Goal: Task Accomplishment & Management: Manage account settings

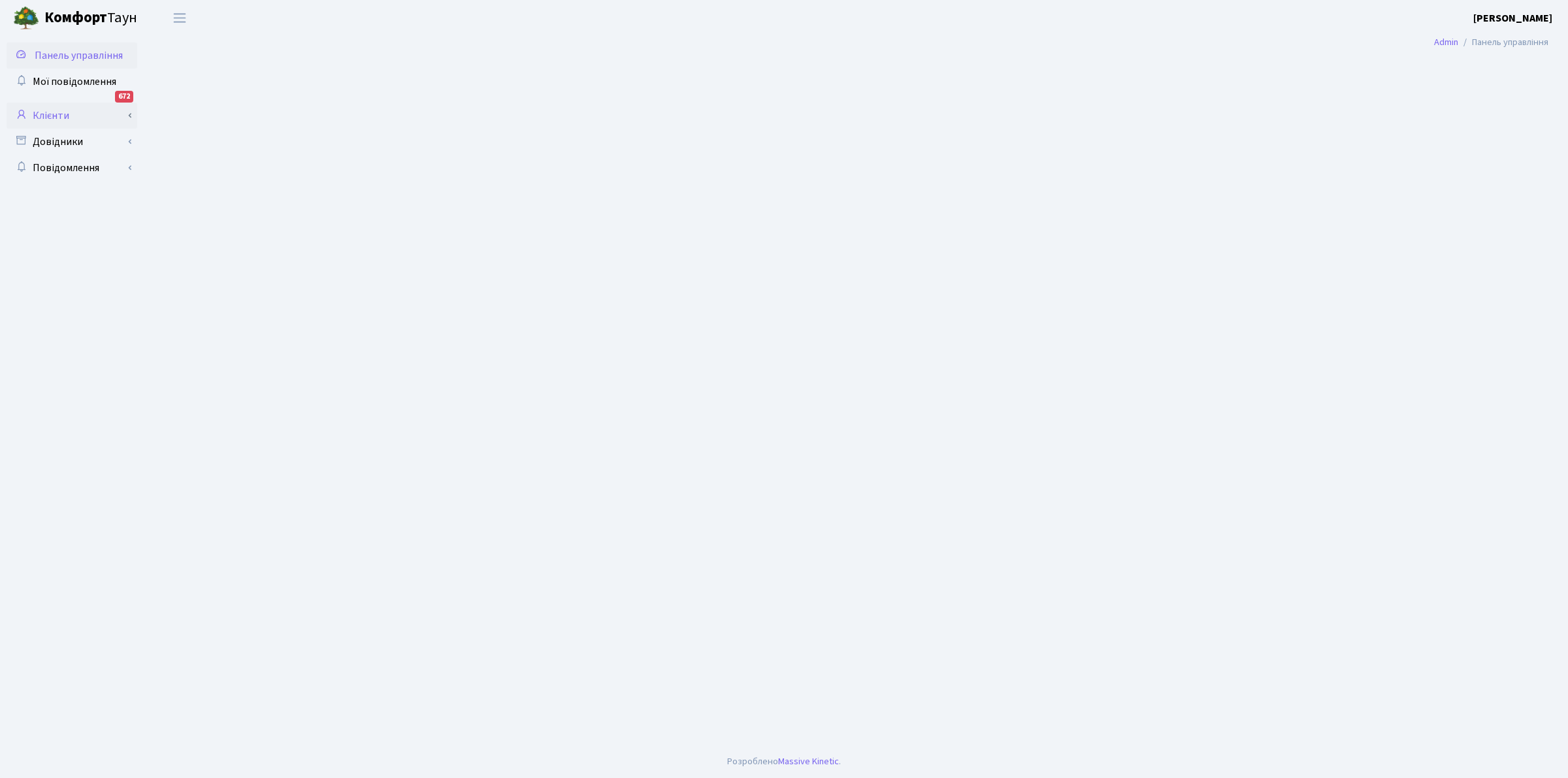
click at [37, 115] on link "Клієнти" at bounding box center [72, 115] width 131 height 26
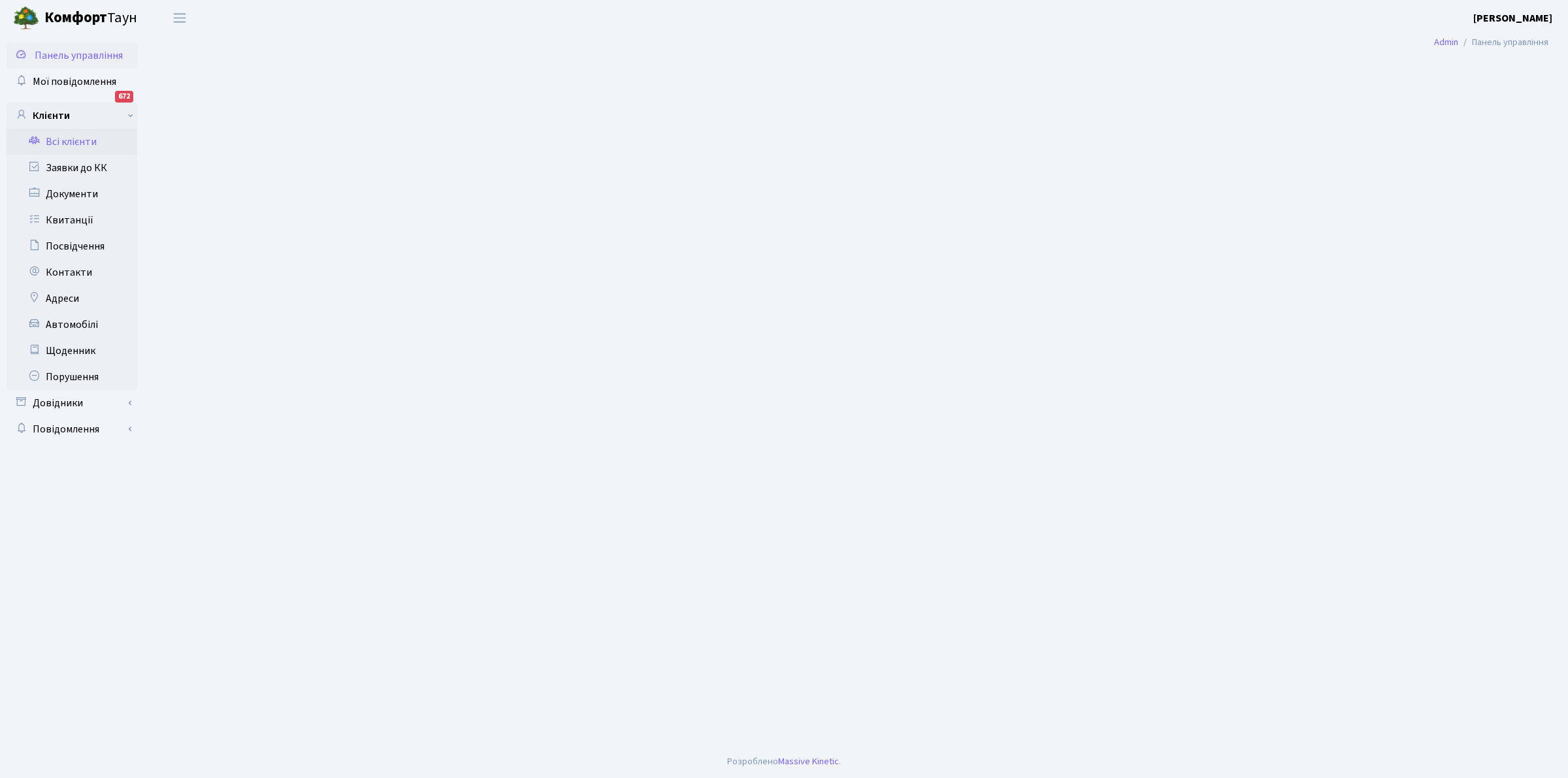
click at [70, 138] on link "Всі клієнти" at bounding box center [72, 142] width 131 height 26
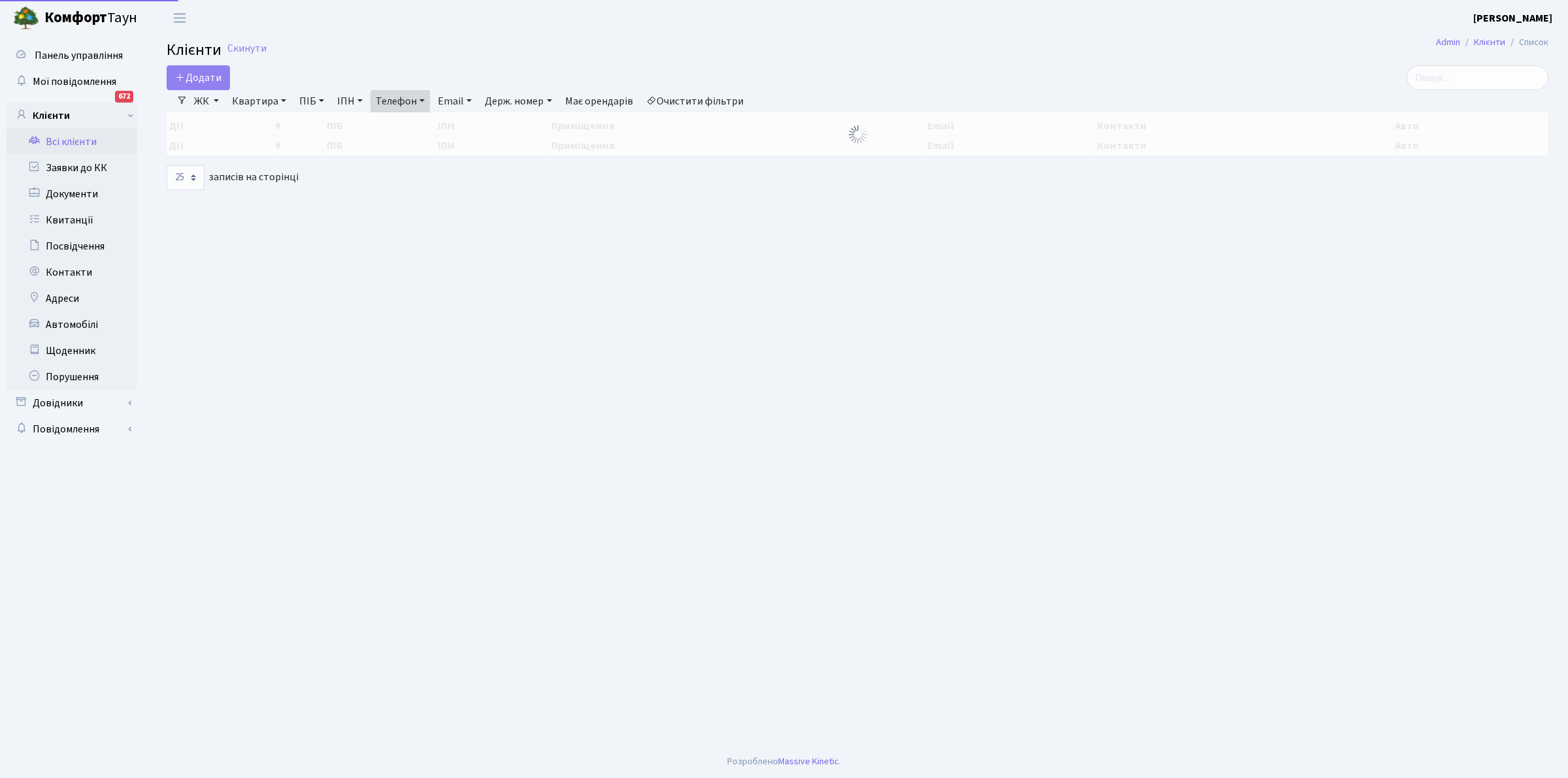
select select "25"
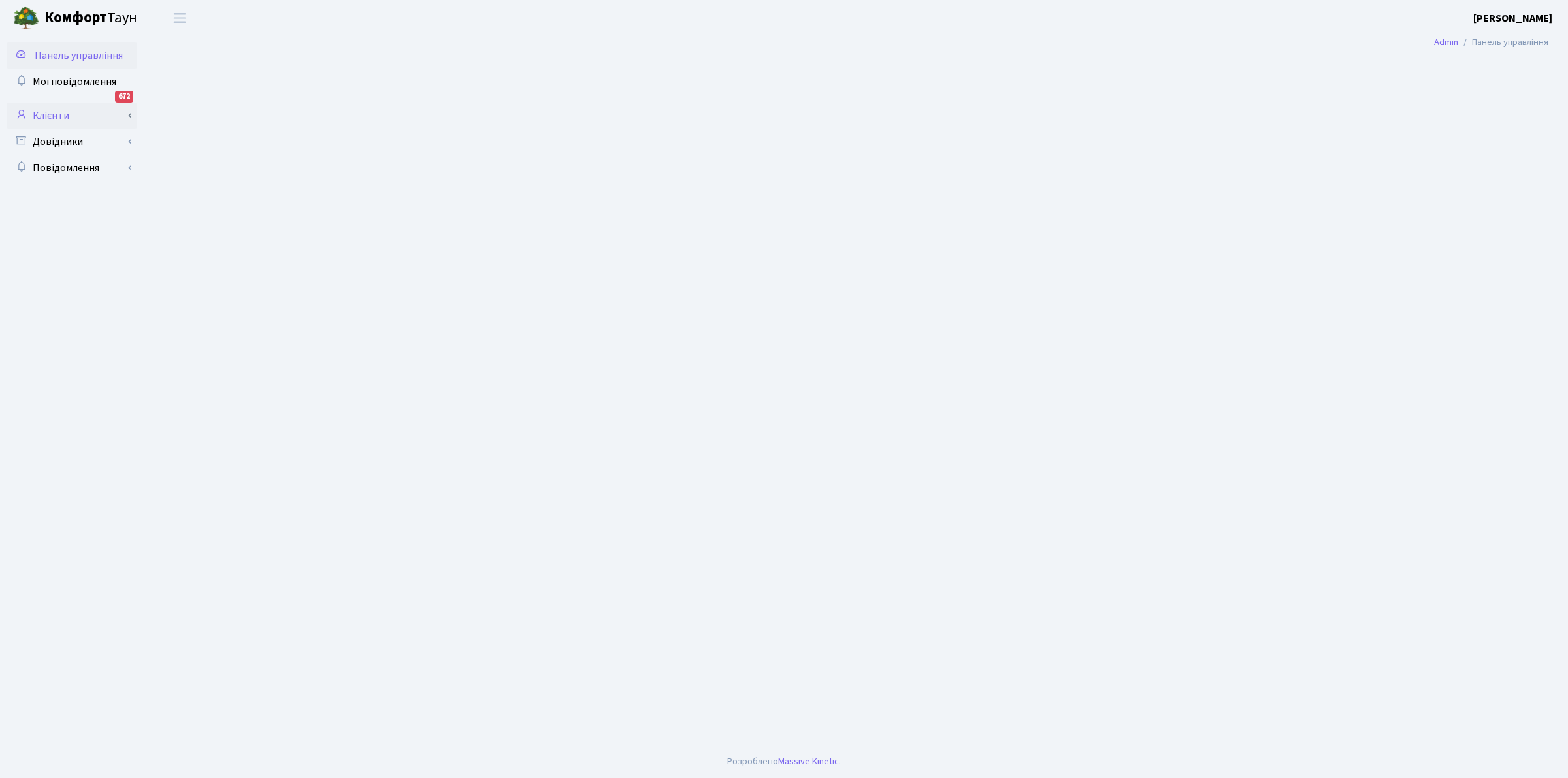
click at [49, 109] on link "Клієнти" at bounding box center [72, 115] width 131 height 26
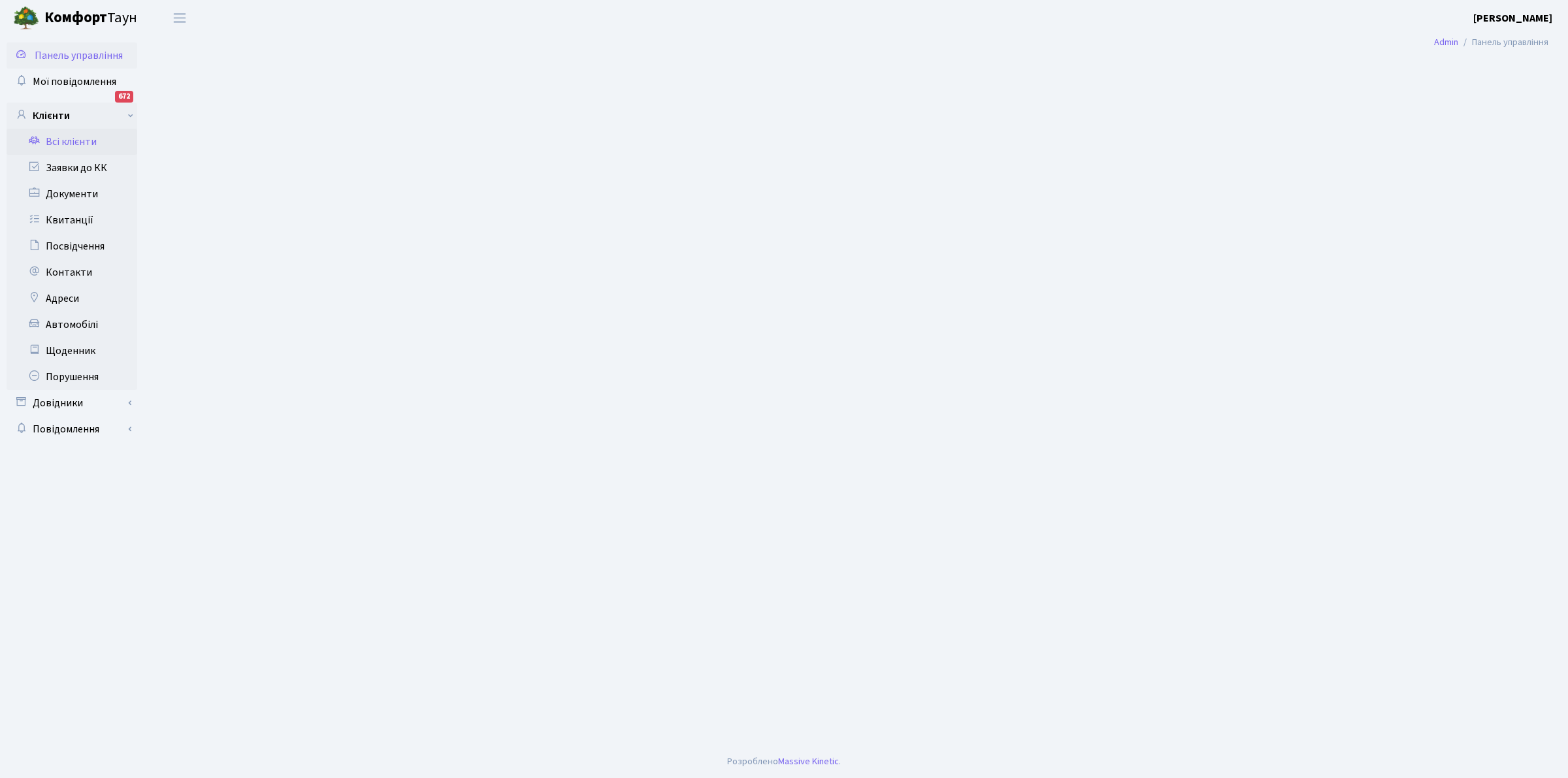
click at [79, 134] on link "Всі клієнти" at bounding box center [72, 142] width 131 height 26
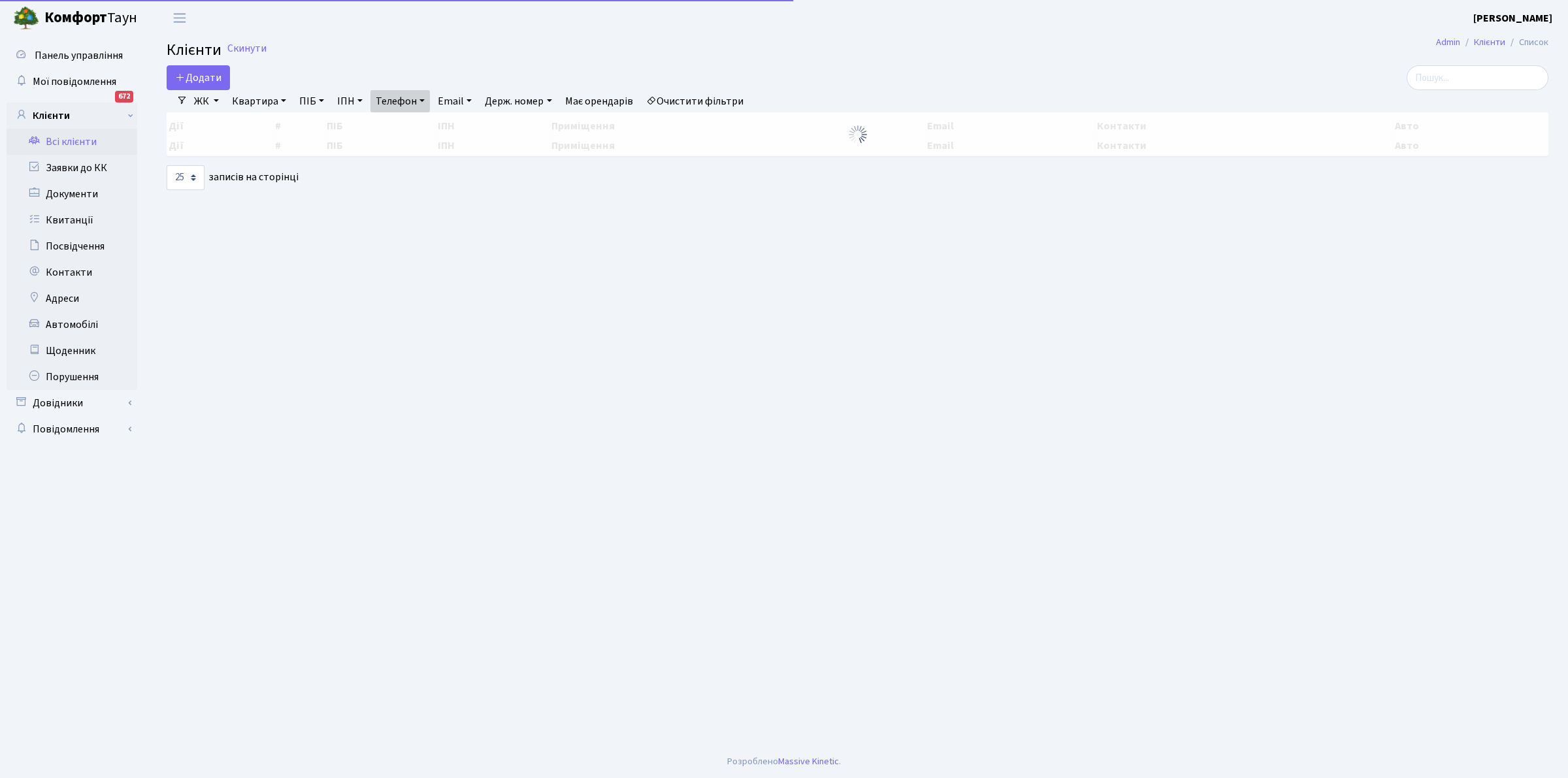
select select "25"
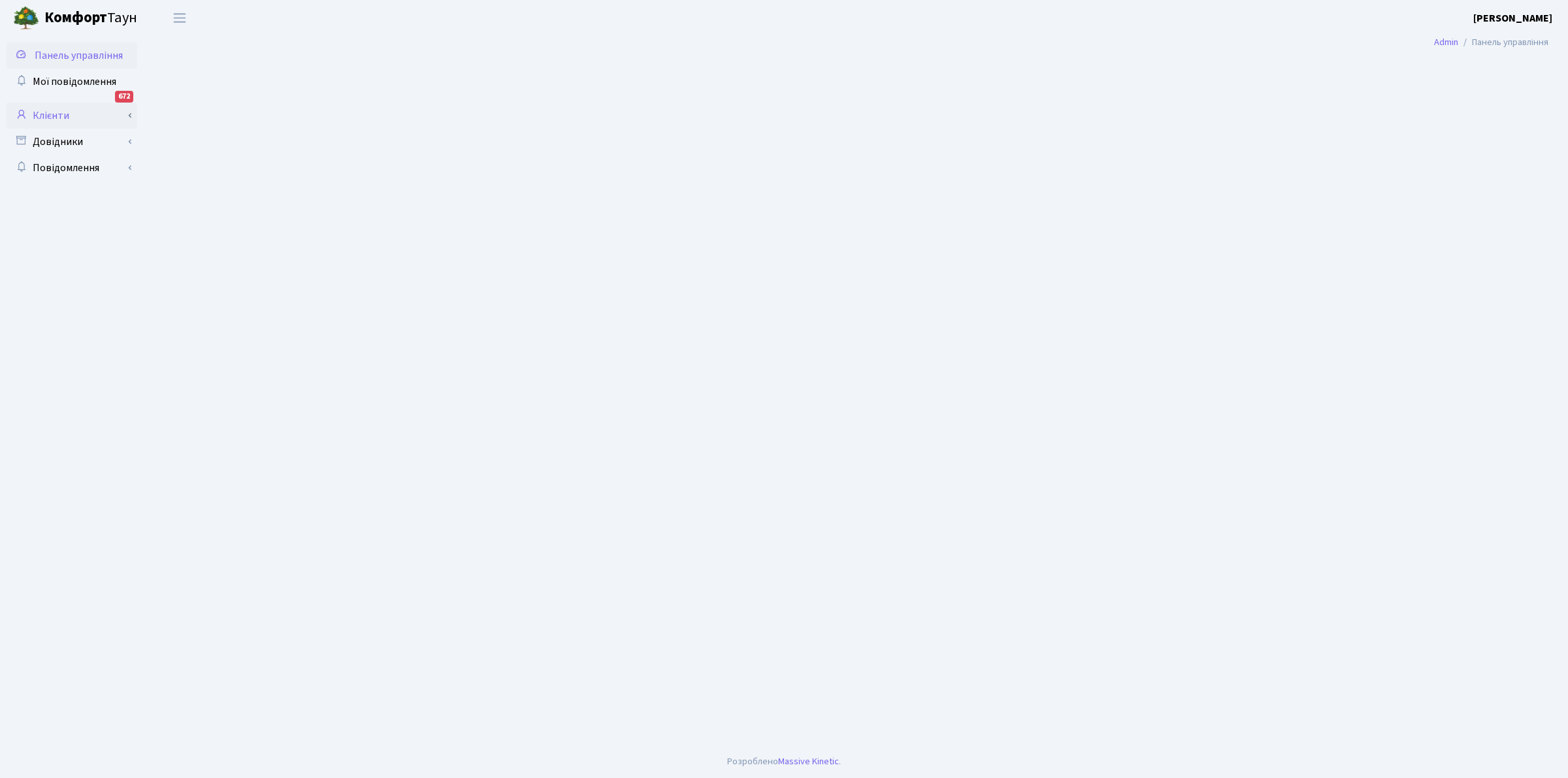
click at [53, 105] on link "Клієнти" at bounding box center [72, 115] width 131 height 26
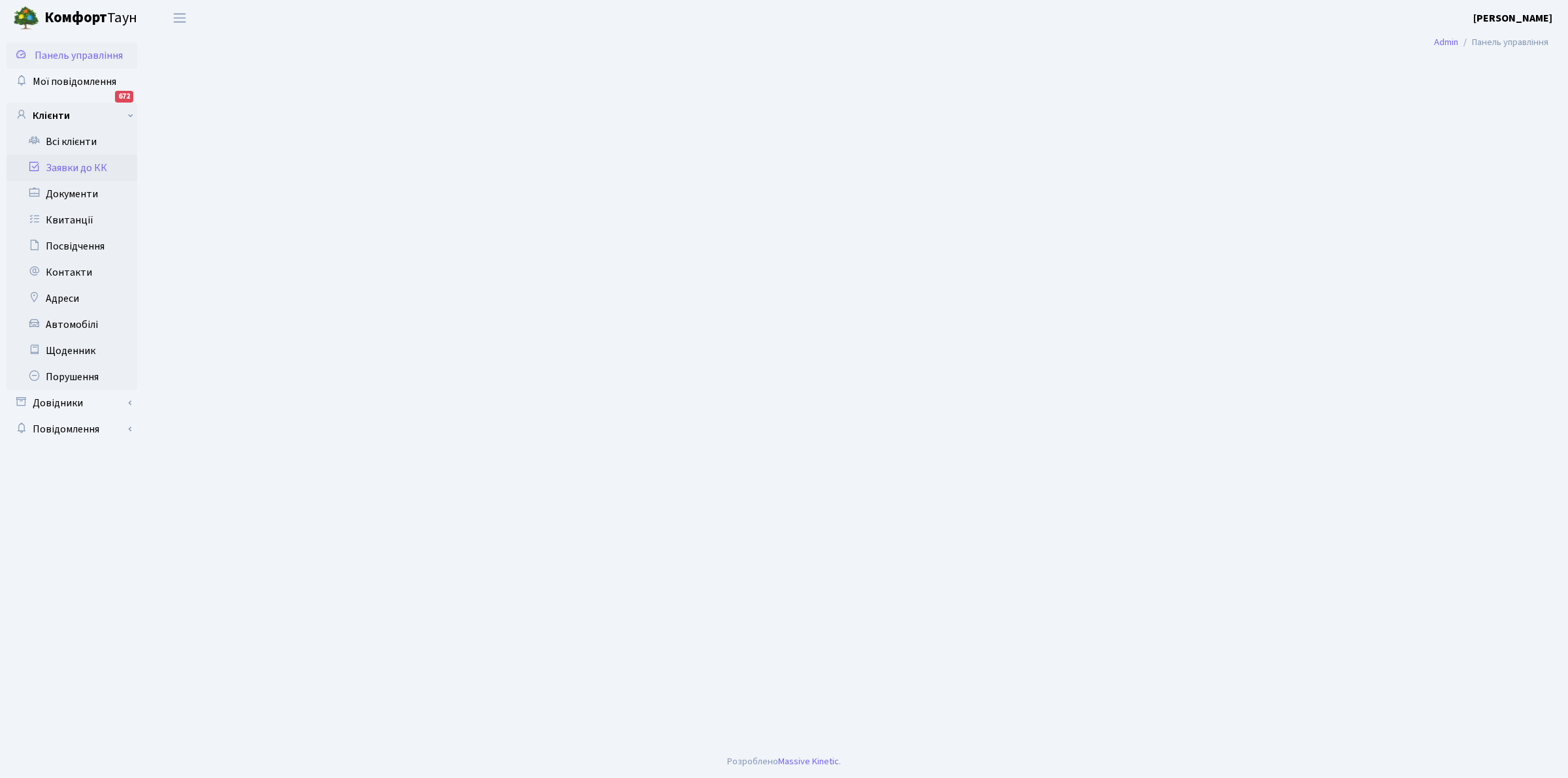
click at [70, 162] on link "Заявки до КК" at bounding box center [72, 168] width 131 height 26
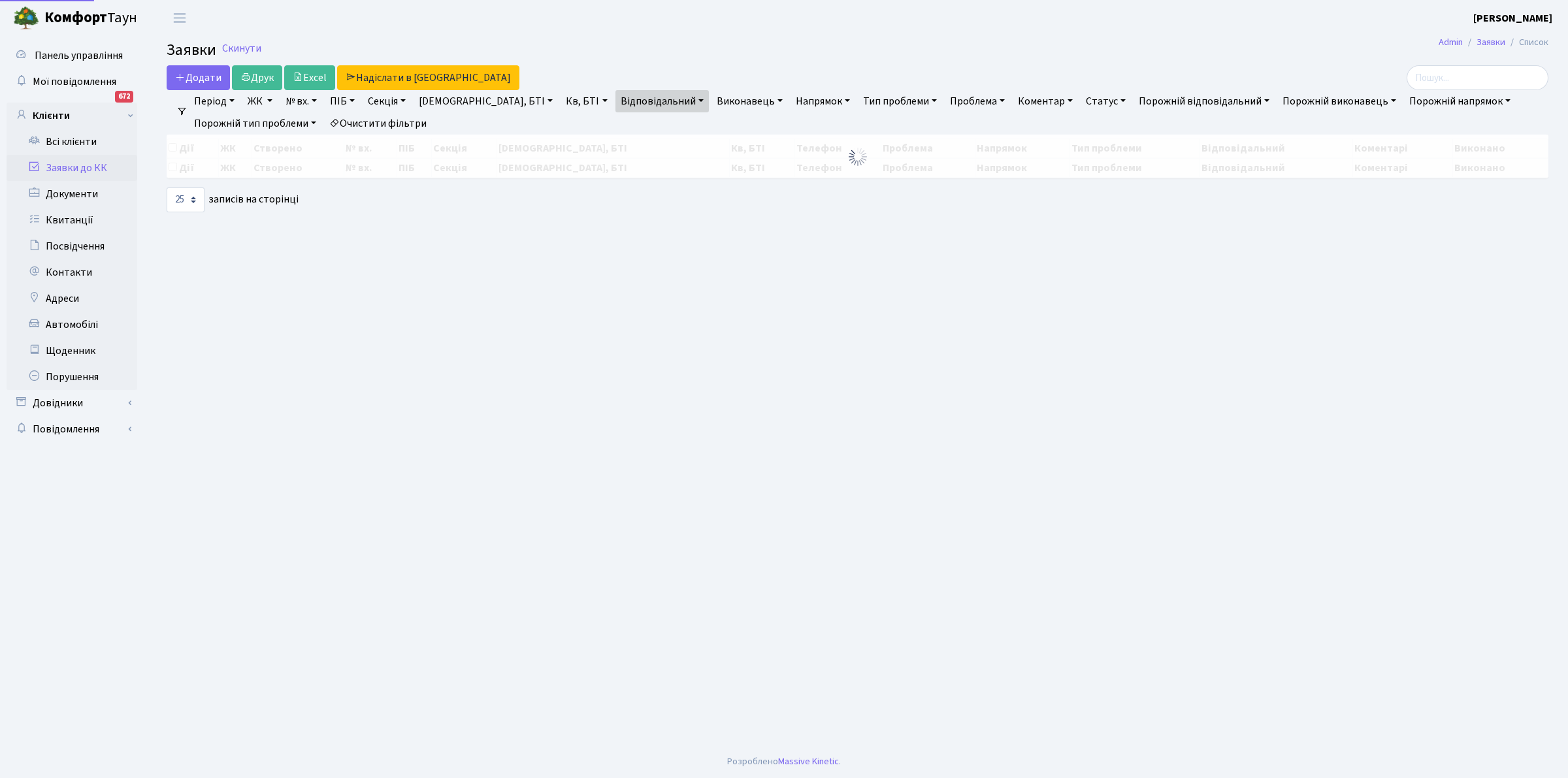
select select "25"
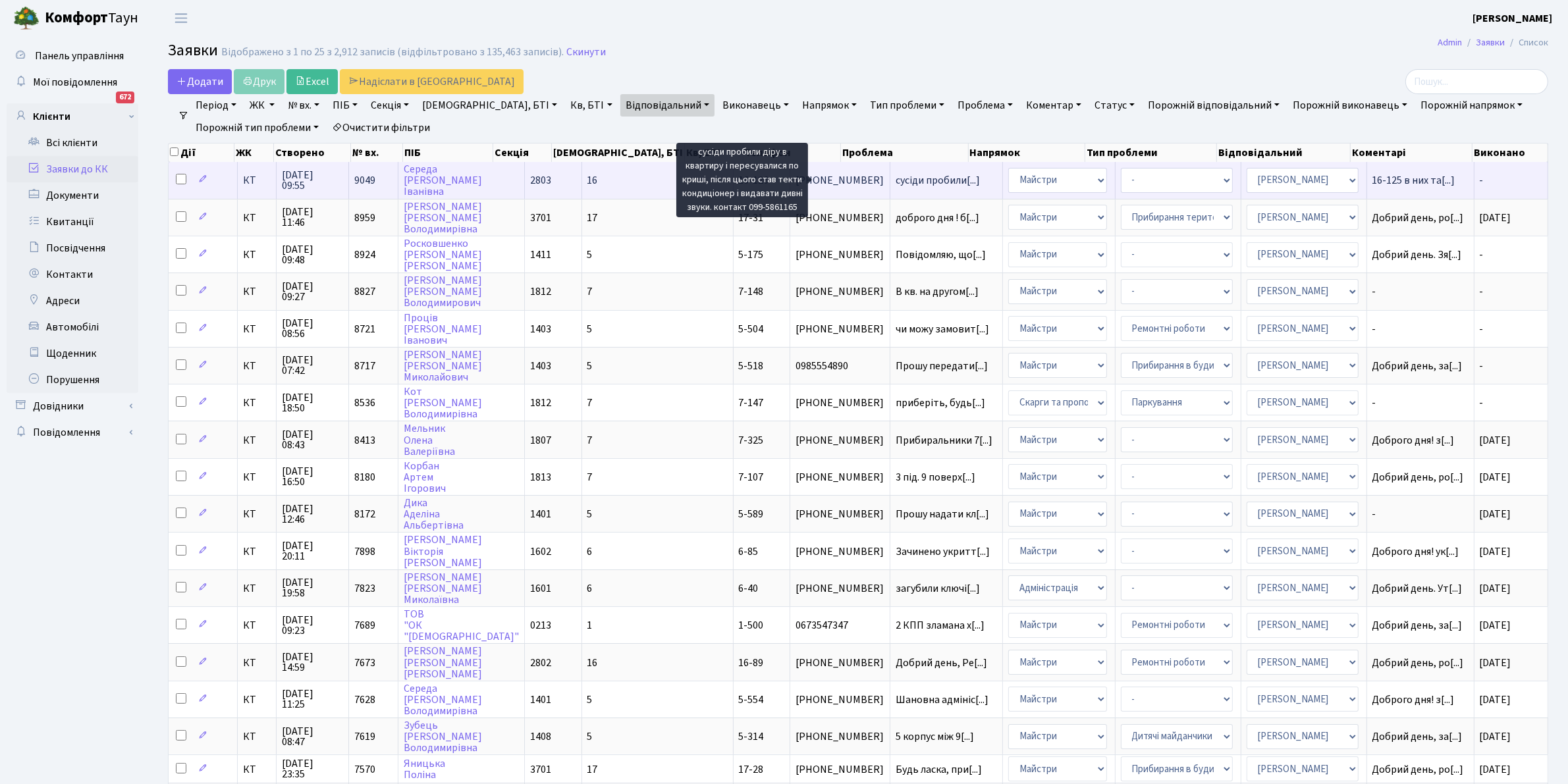
click at [896, 177] on span "сусіди пробили[...]" at bounding box center [938, 180] width 85 height 14
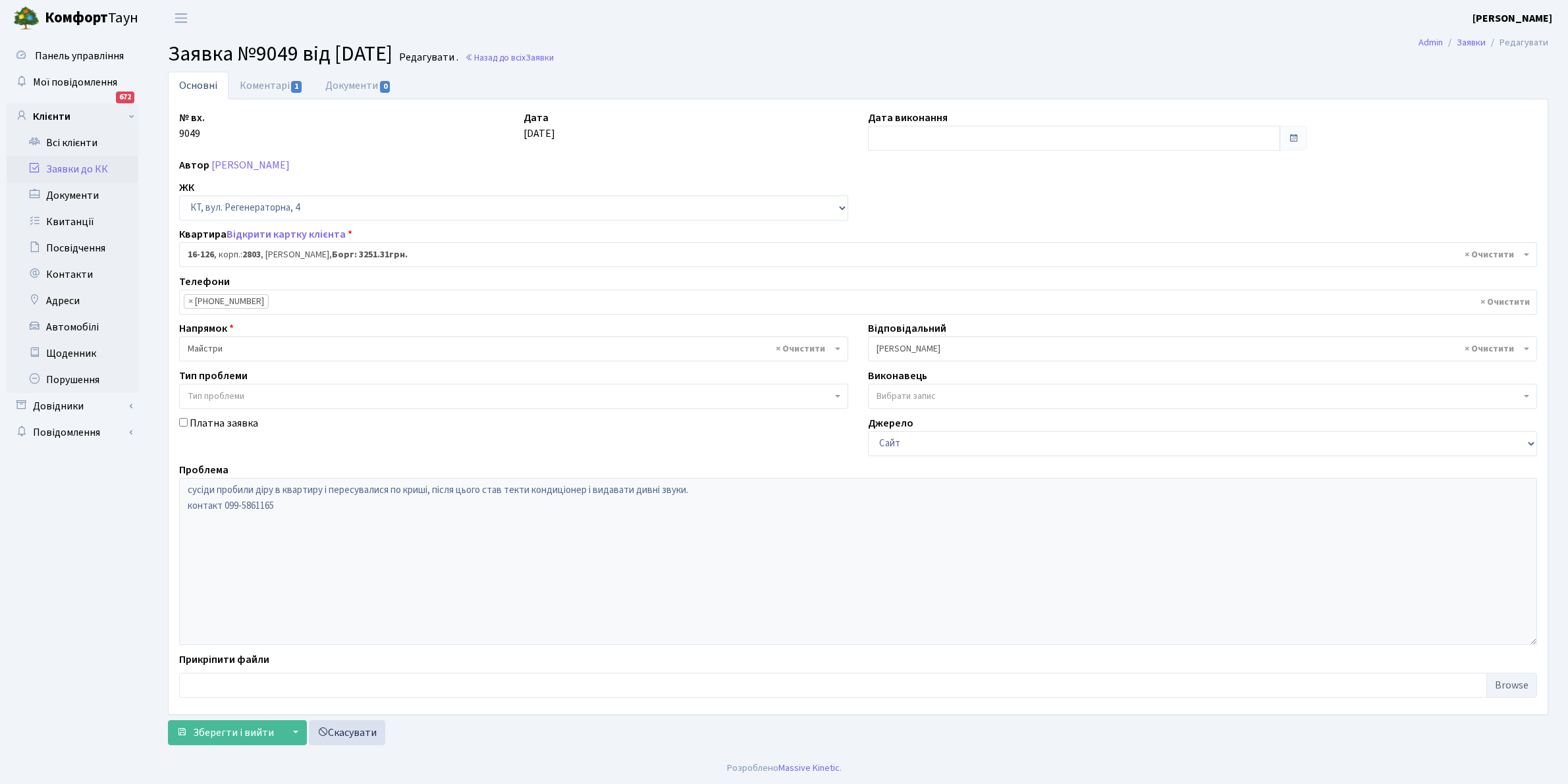
select select "8687"
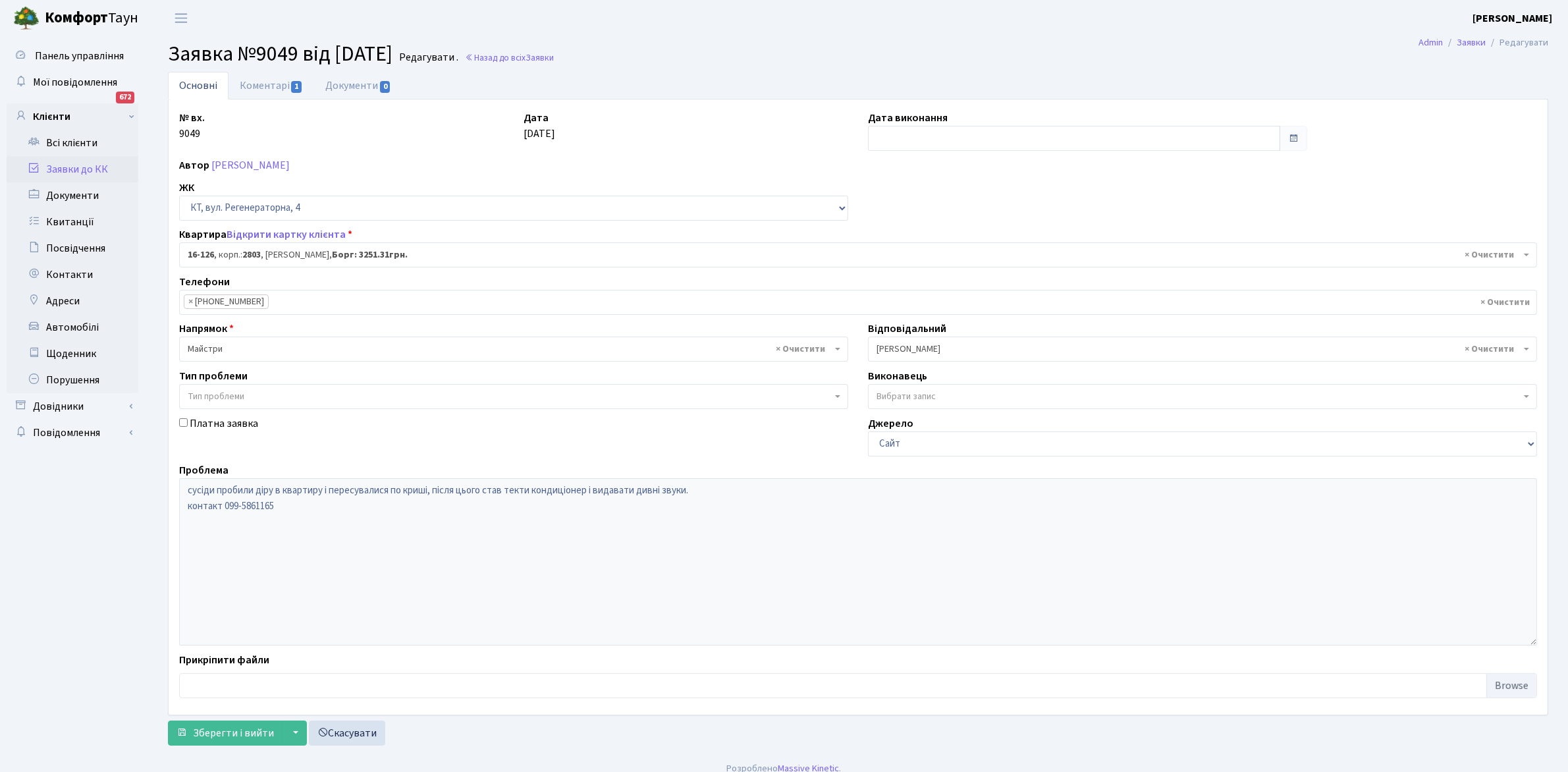
click at [305, 250] on span "× 16-126 , корп.: 2803 , Середа Надія Іванівна, Борг: 3251.31грн." at bounding box center [854, 254] width 1333 height 13
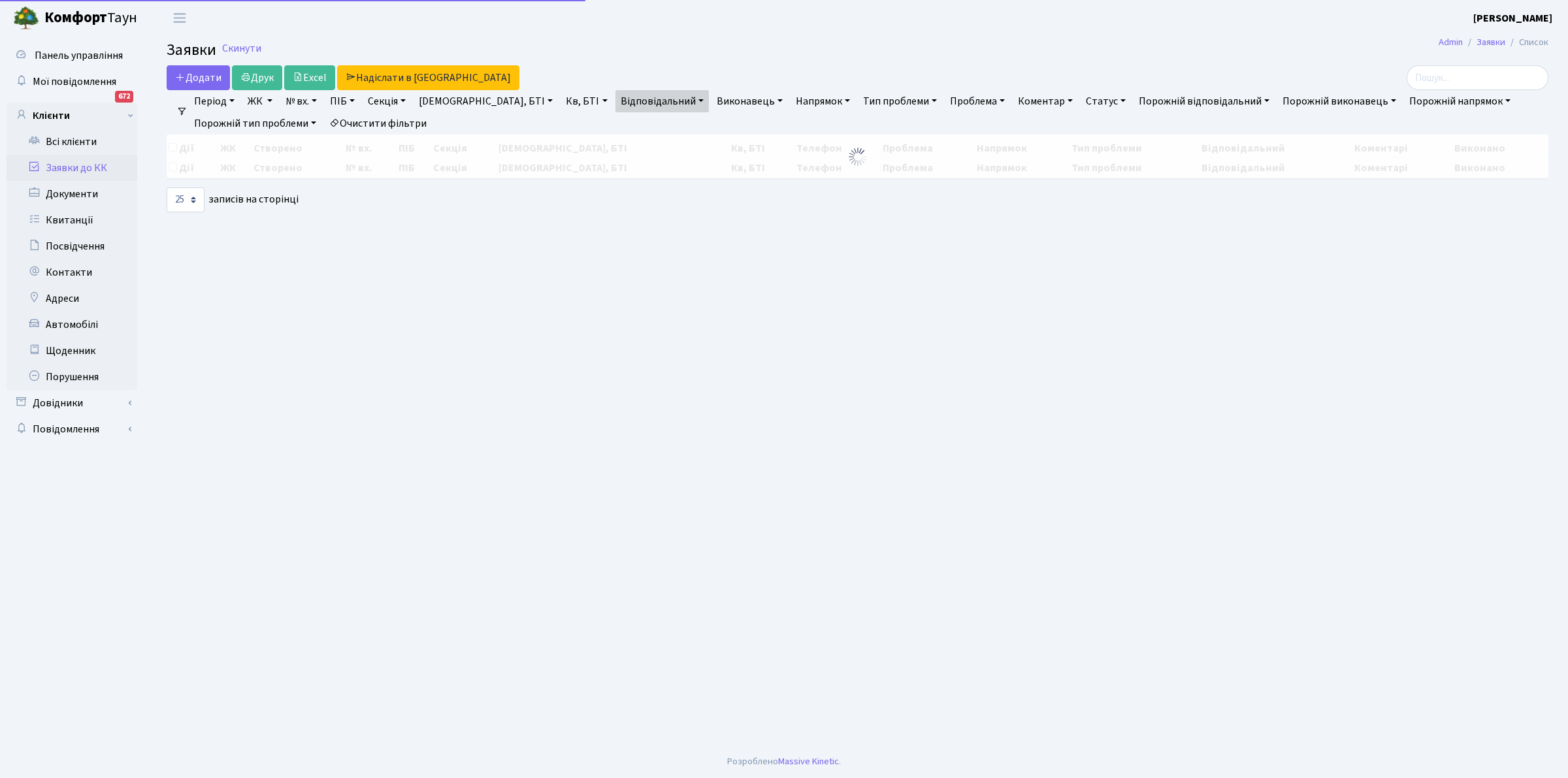
select select "25"
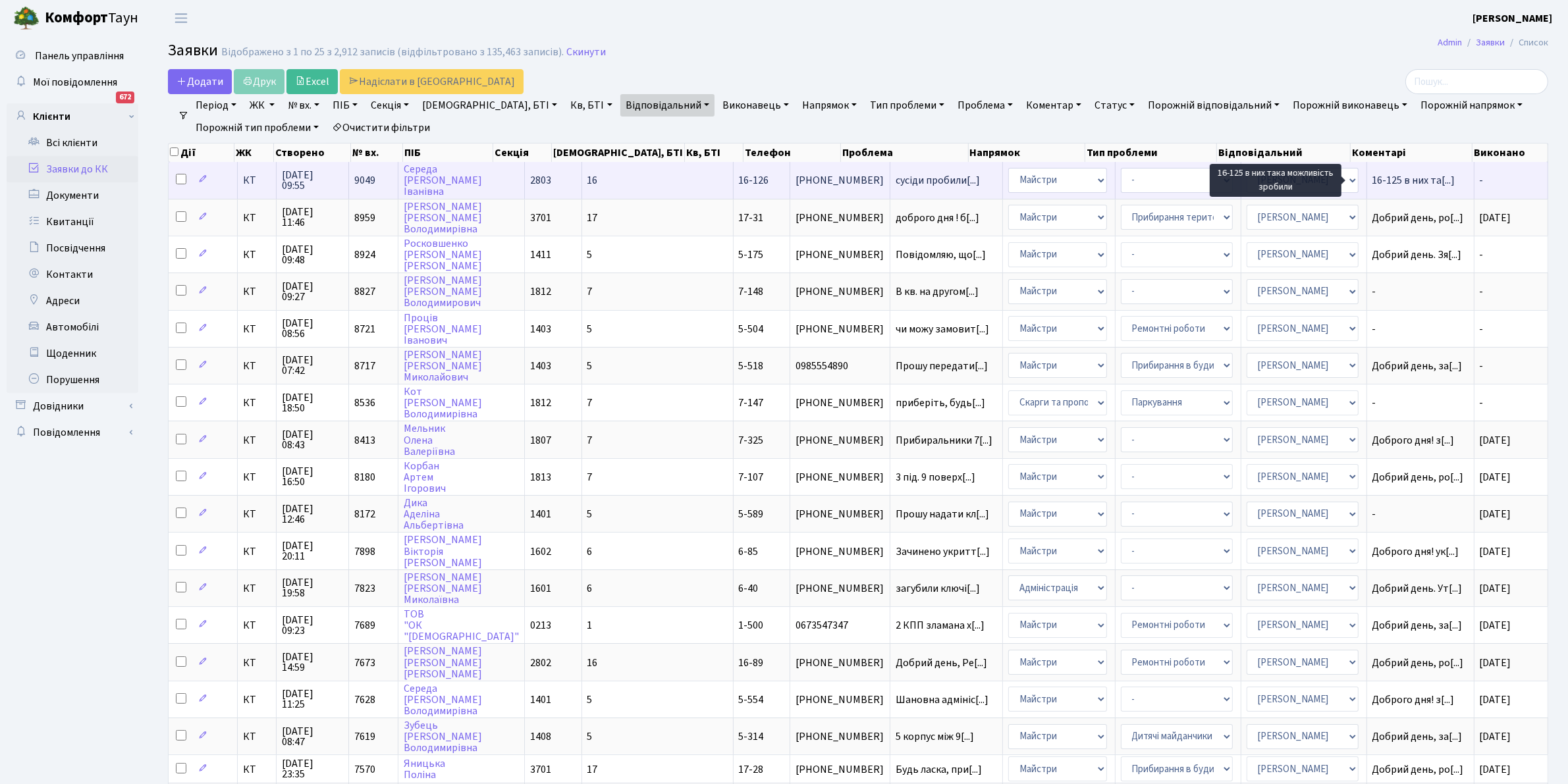
click at [1390, 177] on span "16-125 в них та[...]" at bounding box center [1413, 180] width 83 height 14
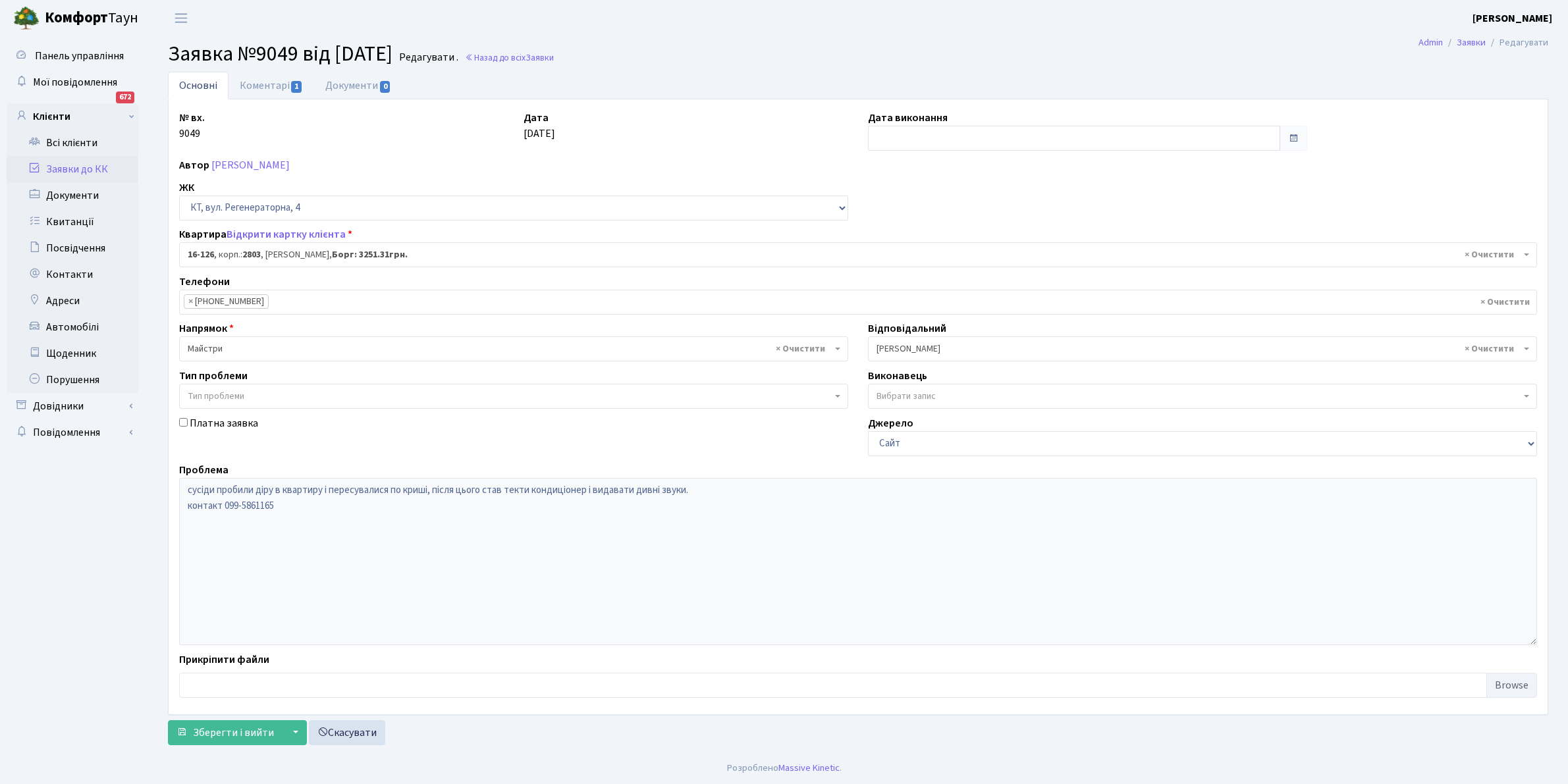
select select "8687"
click at [258, 79] on link "Коментарі 1" at bounding box center [271, 85] width 86 height 27
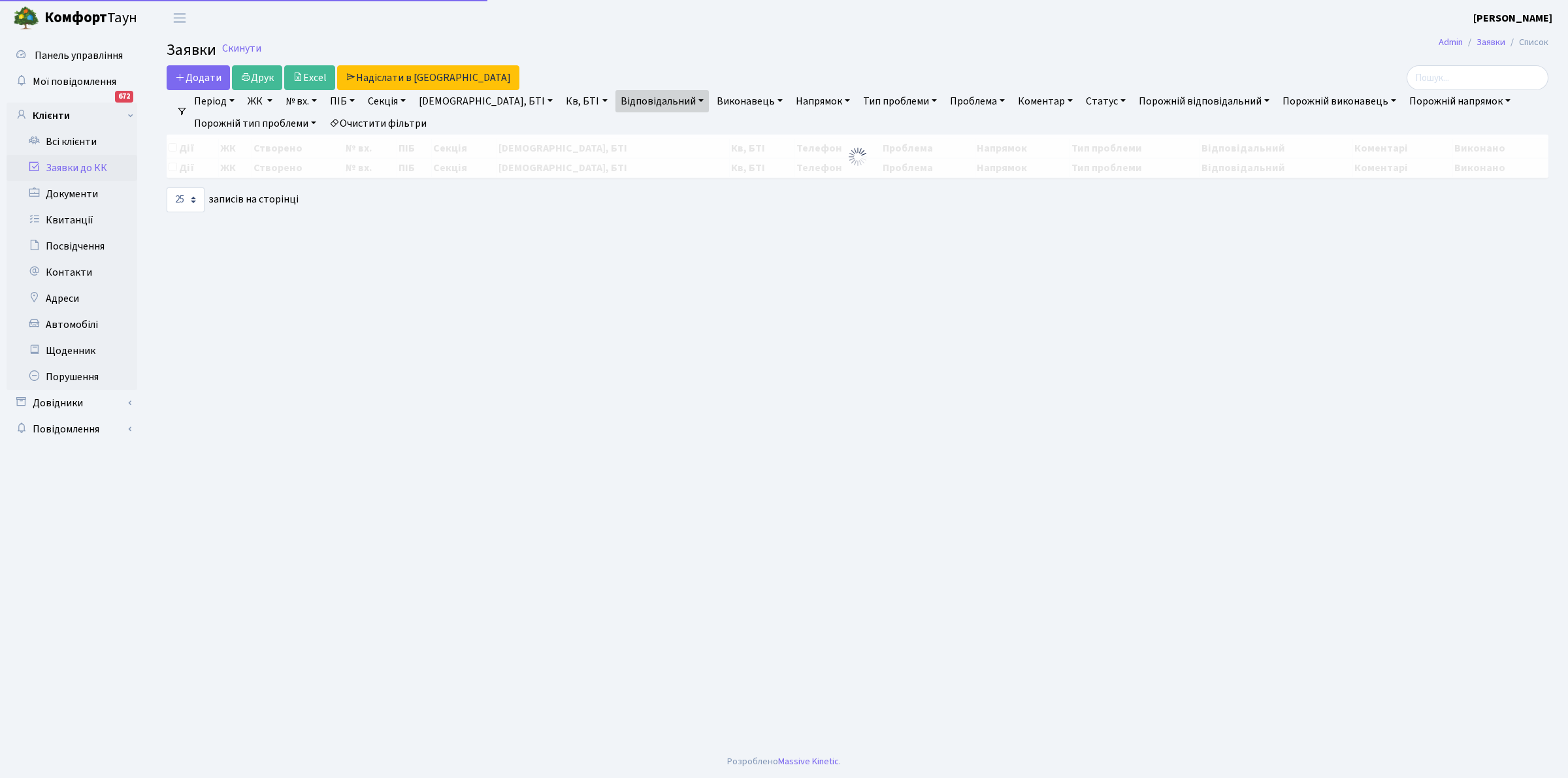
select select "25"
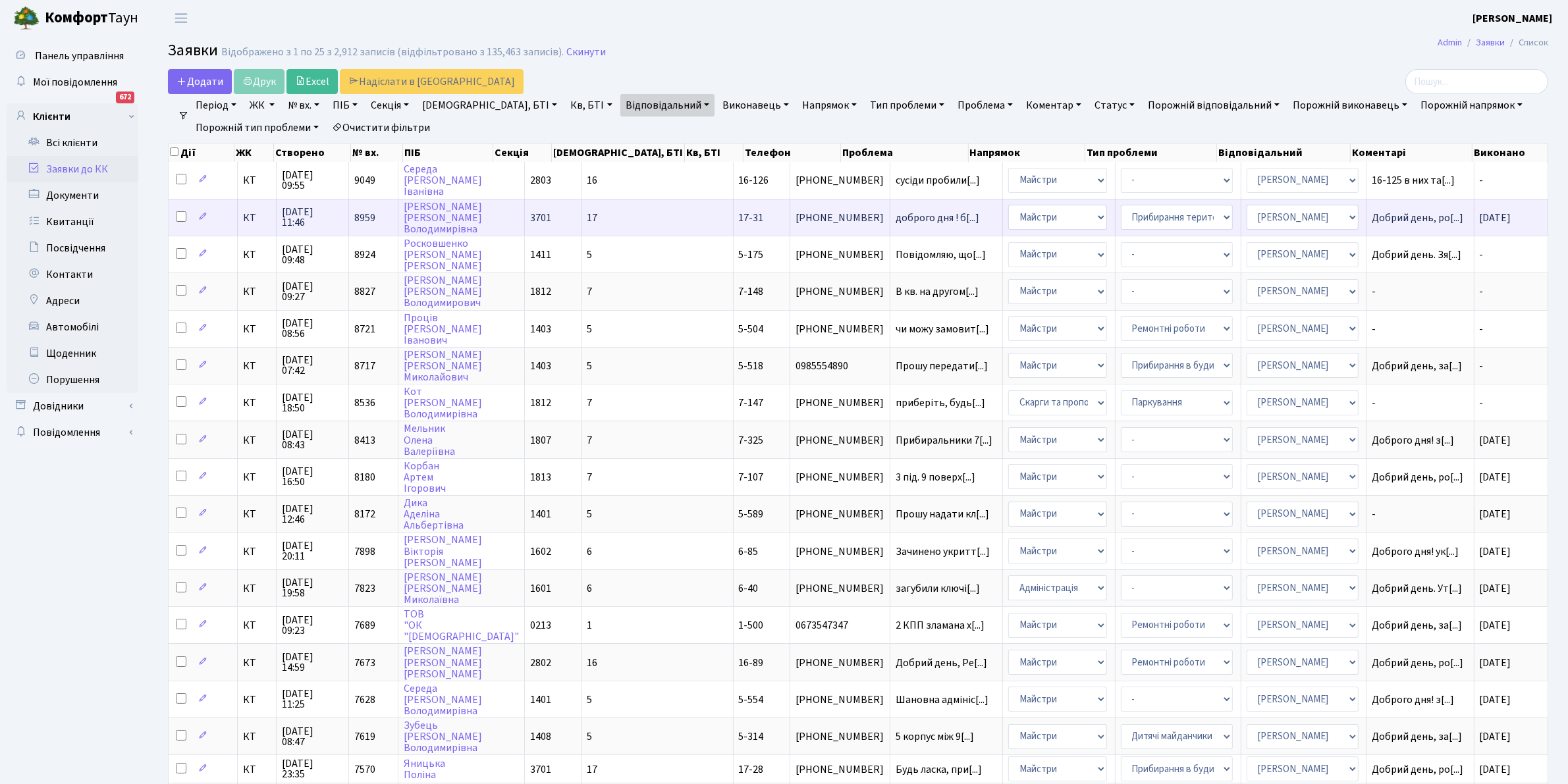
click at [1373, 211] on td "Добрий день, ро[...]" at bounding box center [1421, 217] width 107 height 37
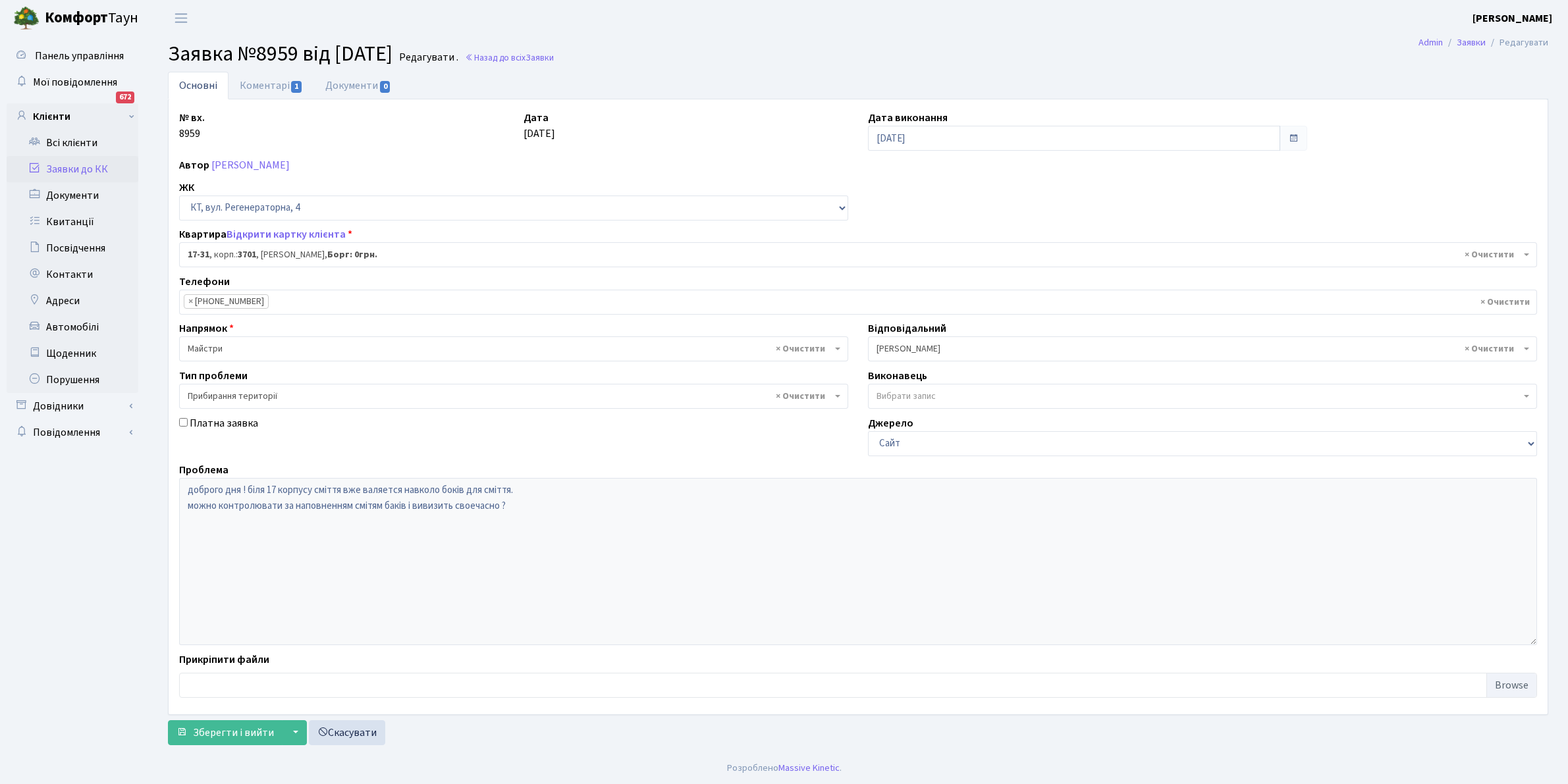
select select "8985"
select select "59"
click at [277, 82] on link "Коментарі 1" at bounding box center [271, 85] width 86 height 27
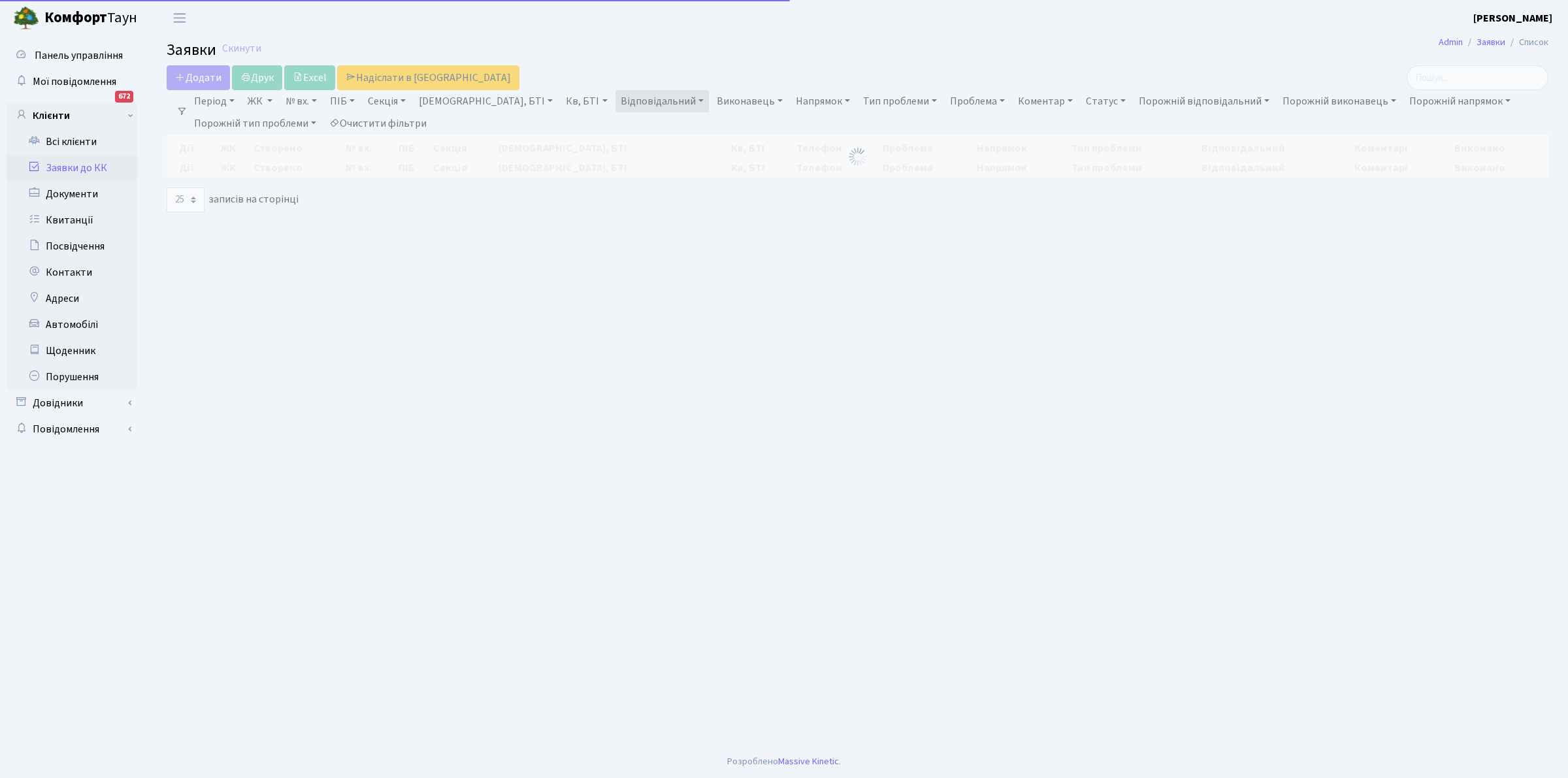
select select "25"
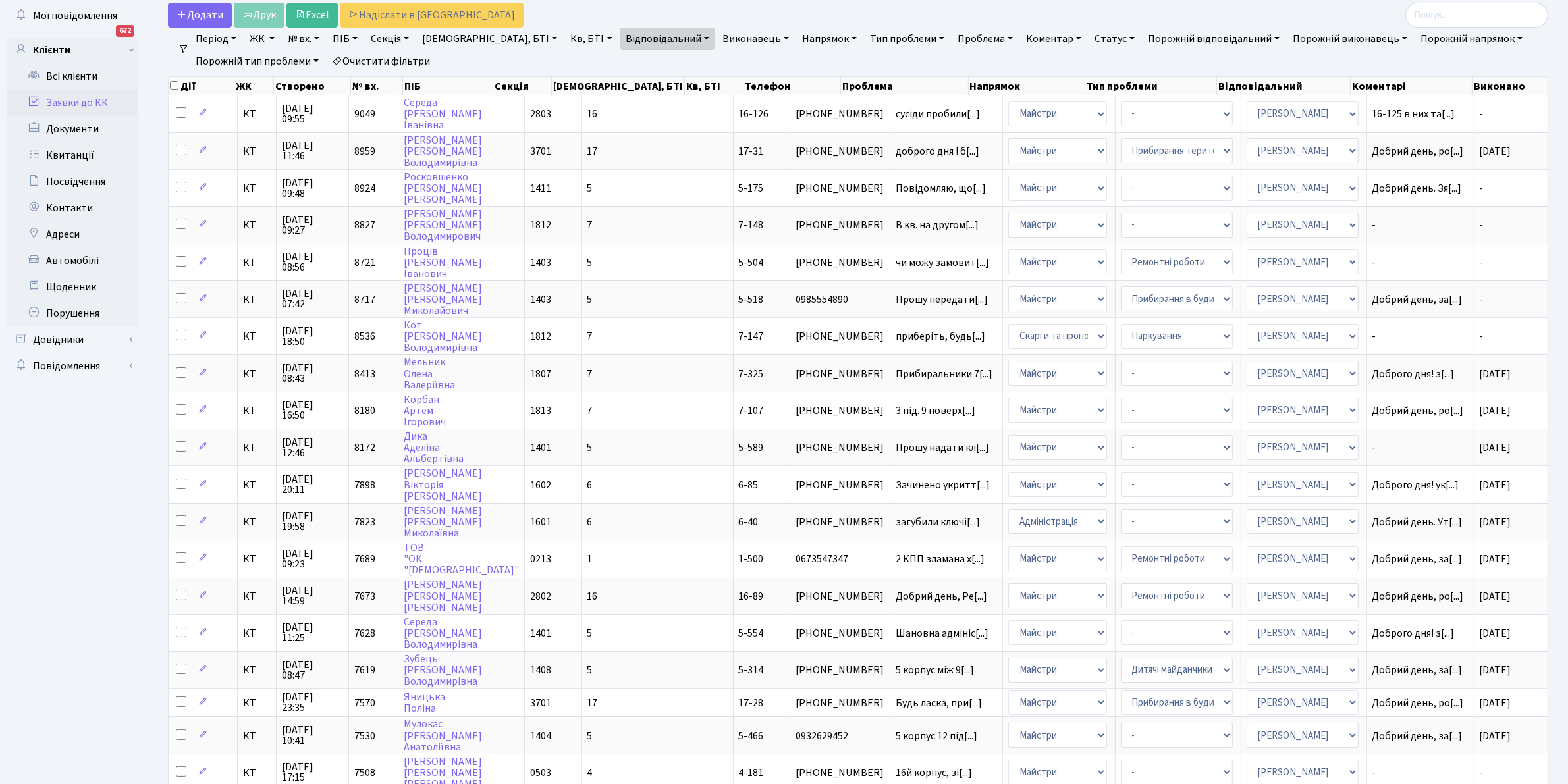
scroll to position [67, 0]
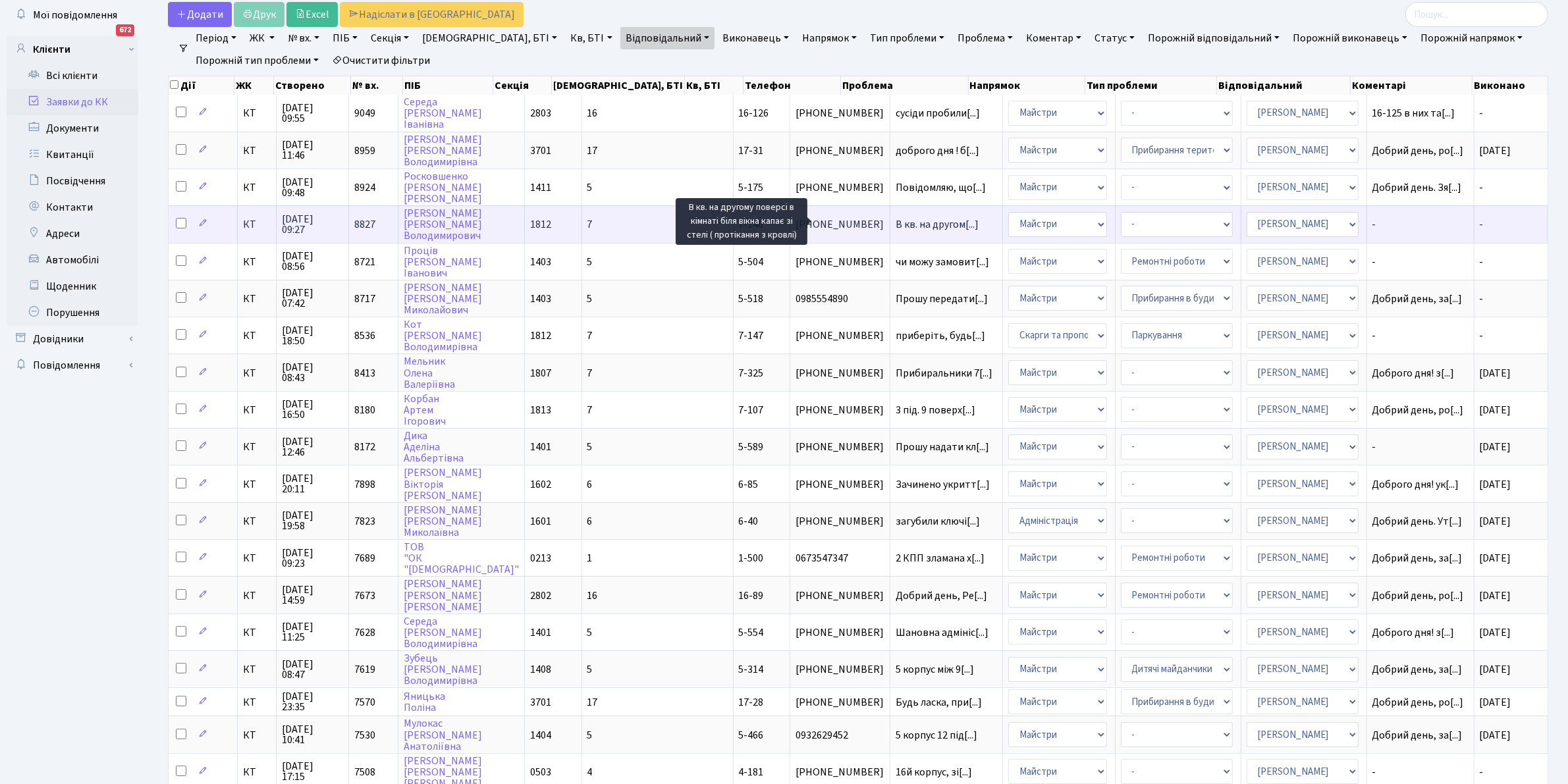
click at [896, 221] on span "В кв. на другом[...]" at bounding box center [937, 224] width 83 height 14
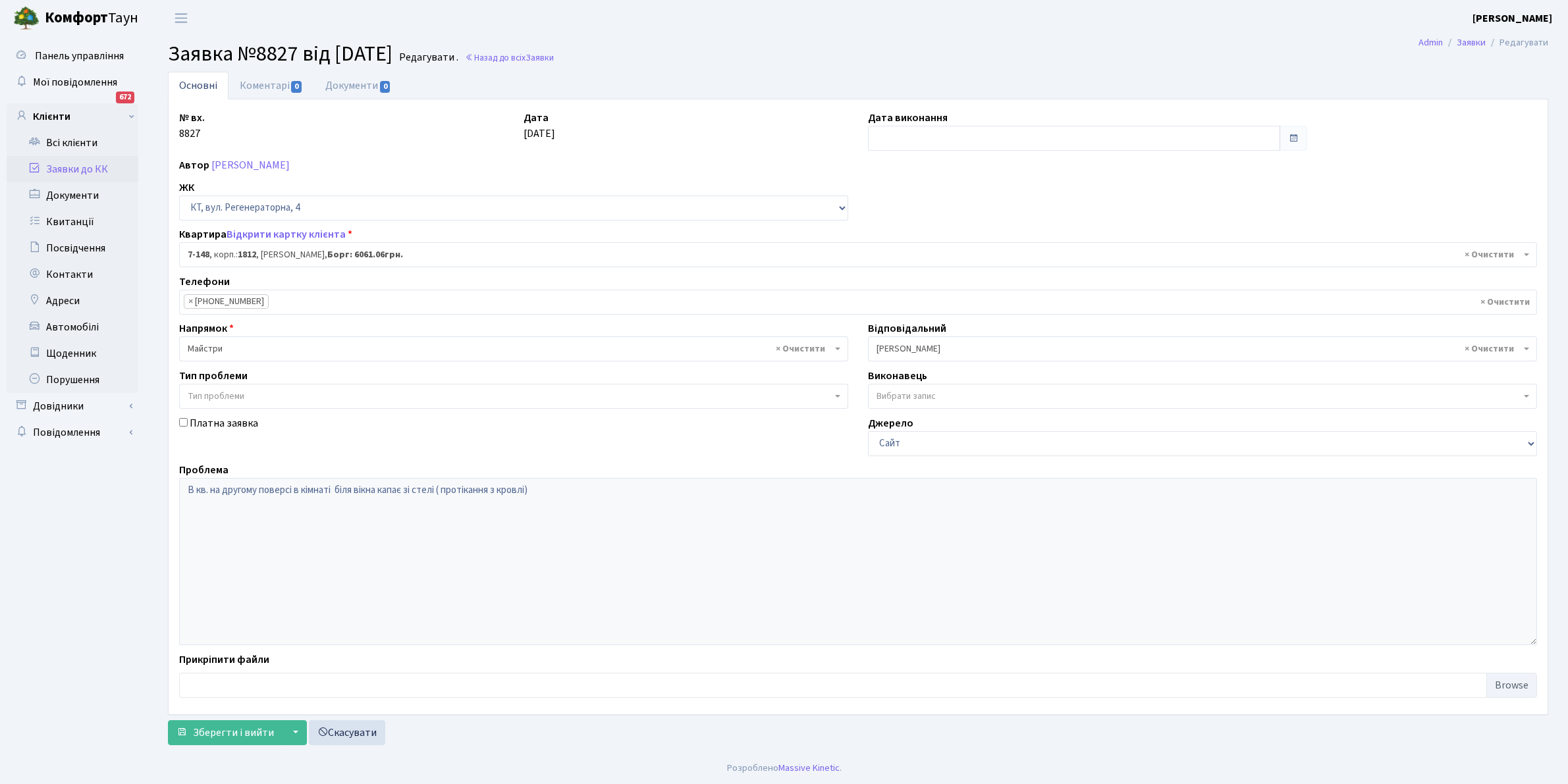
select select "5069"
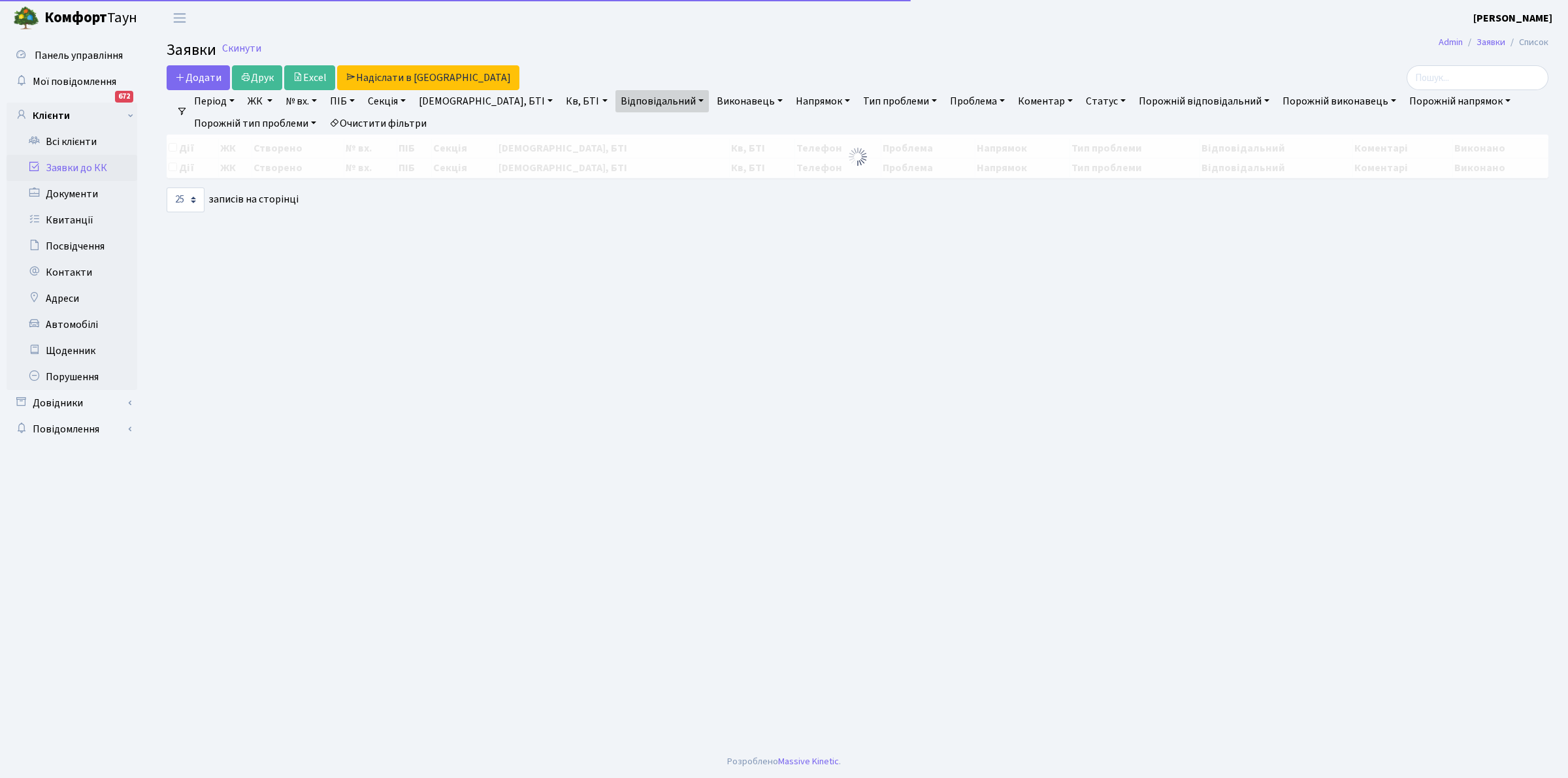
select select "25"
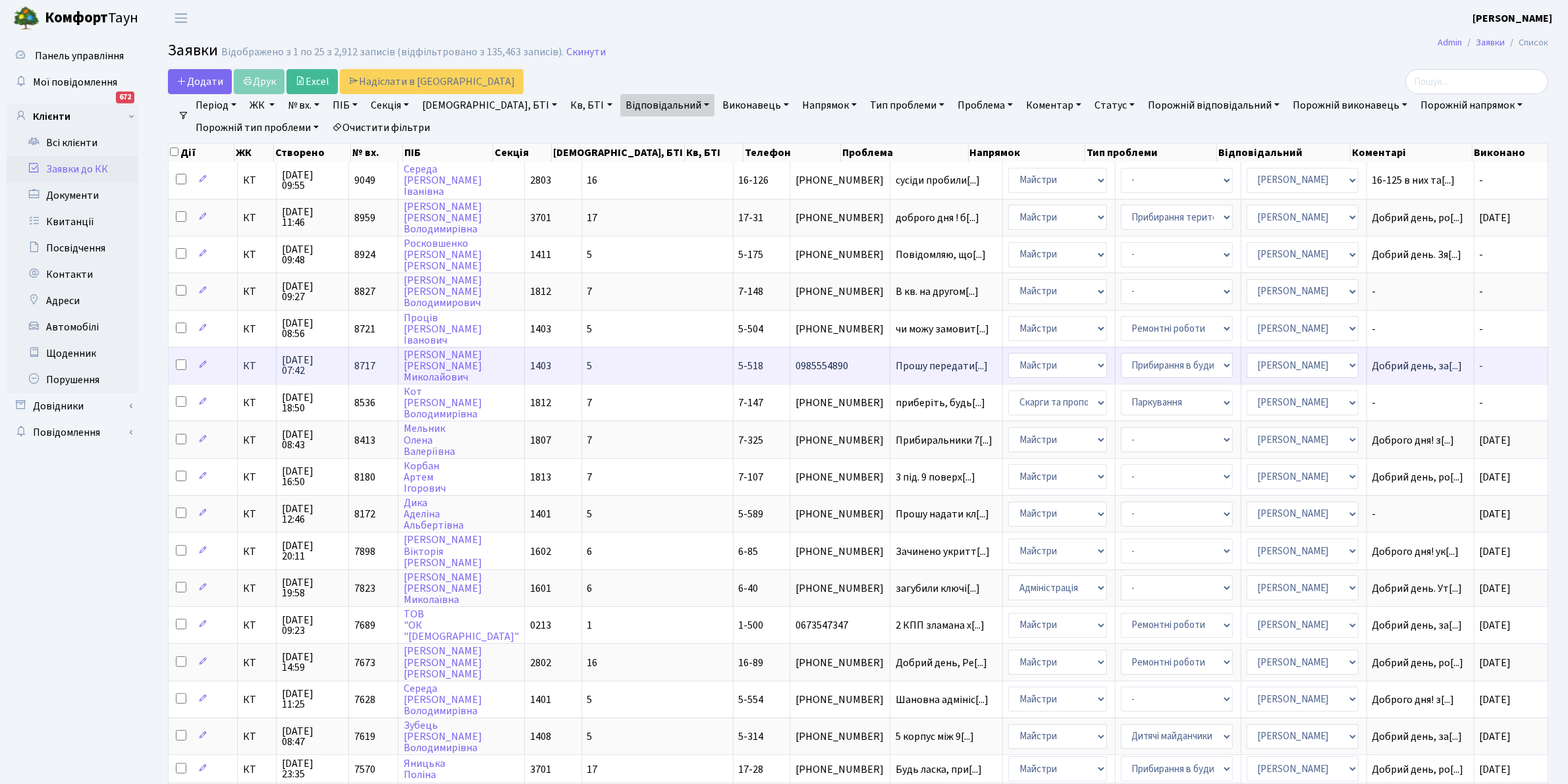
drag, startPoint x: 832, startPoint y: 320, endPoint x: 837, endPoint y: 343, distance: 23.5
click at [890, 320] on td "чи можу замовит[...]" at bounding box center [947, 328] width 113 height 37
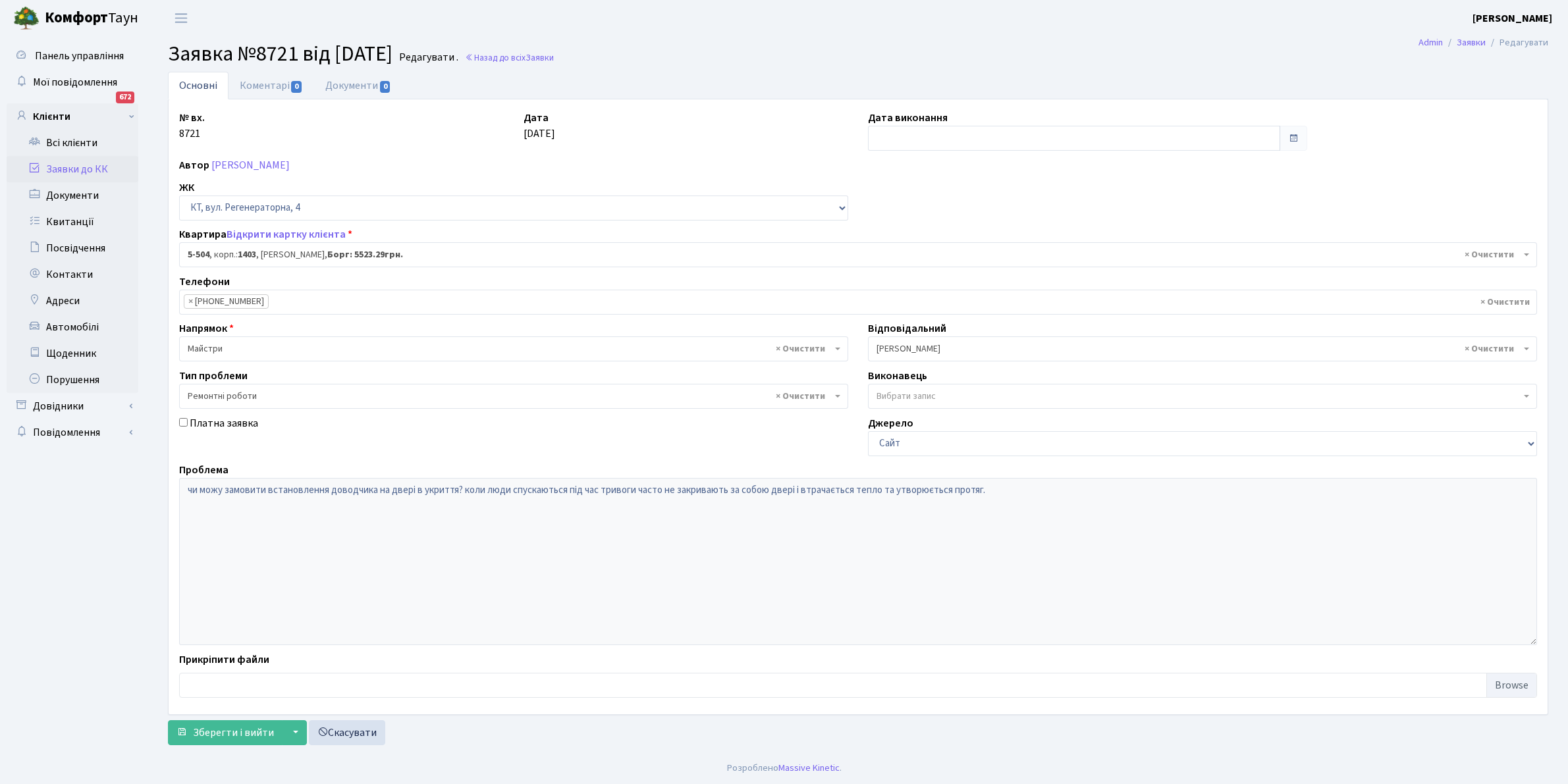
select select "2032"
select select "62"
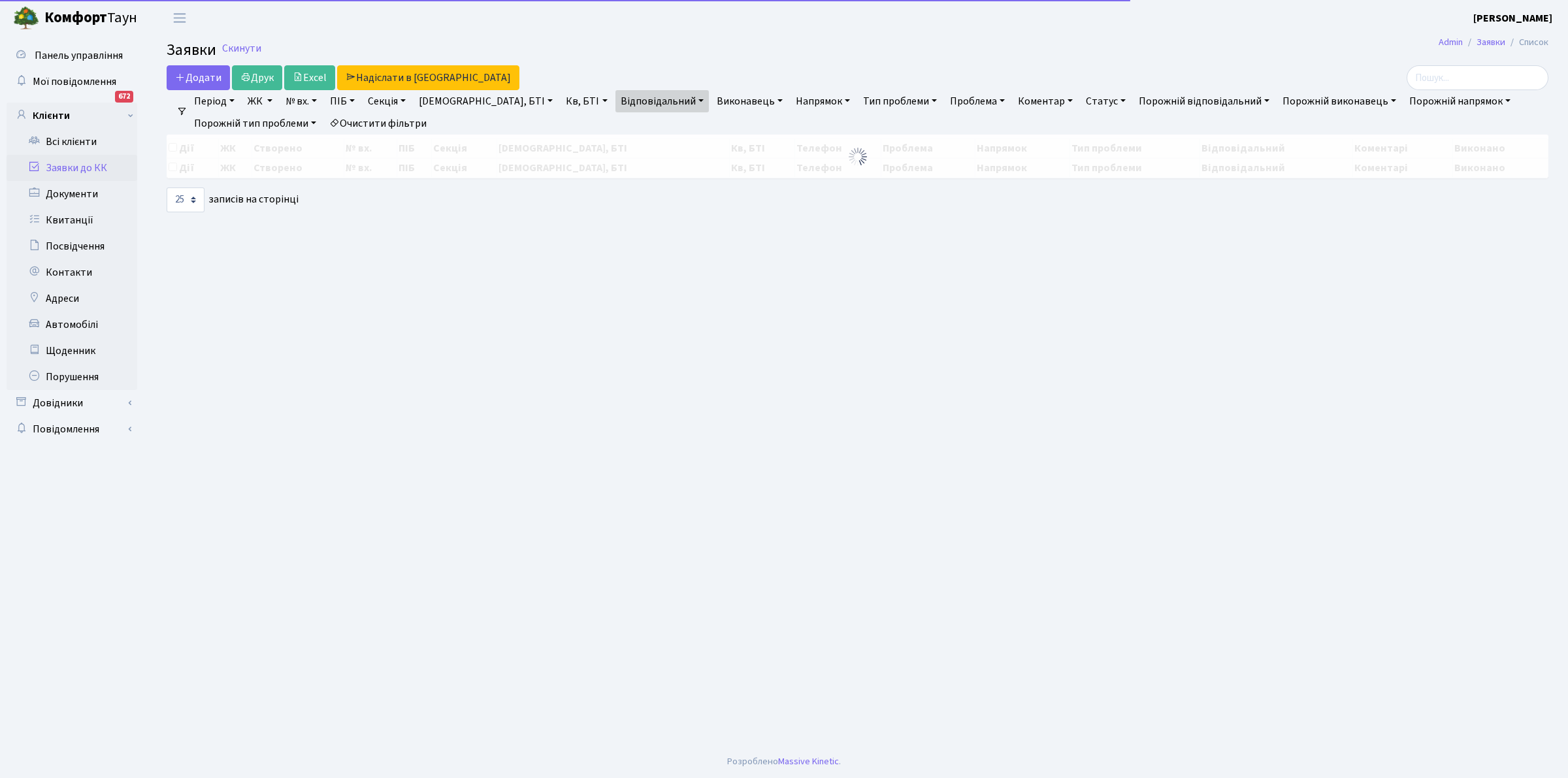
select select "25"
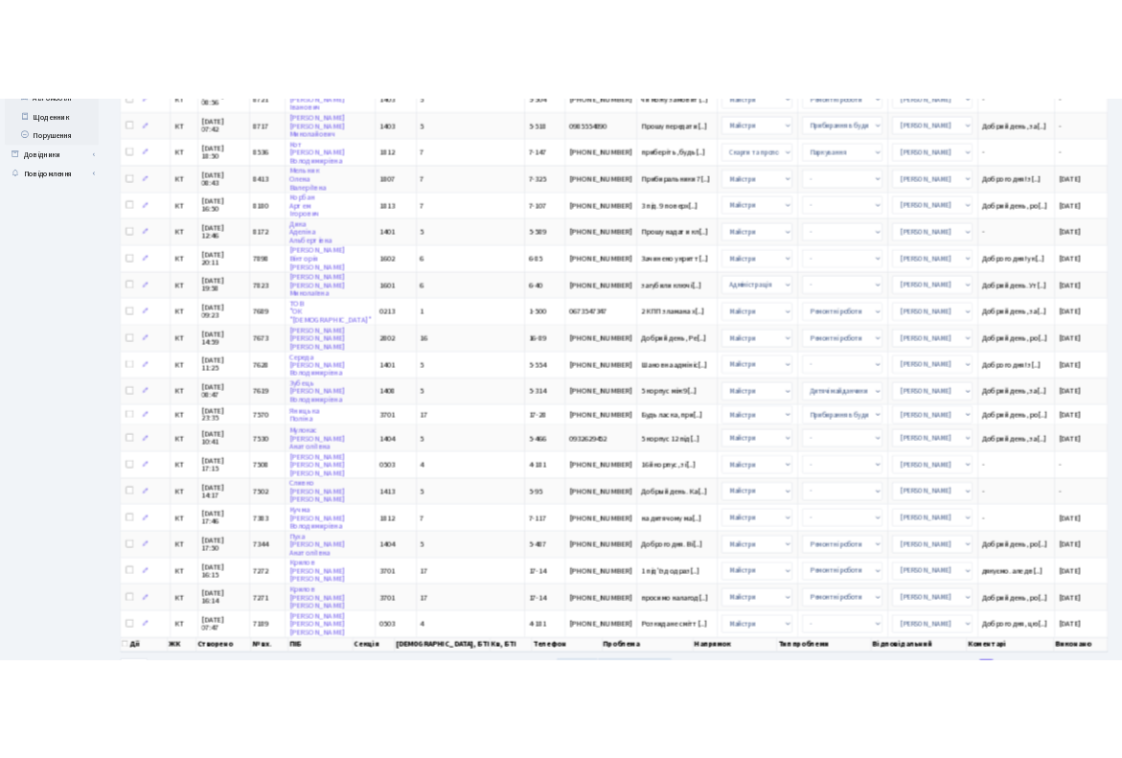
scroll to position [533, 0]
